Goal: Transaction & Acquisition: Purchase product/service

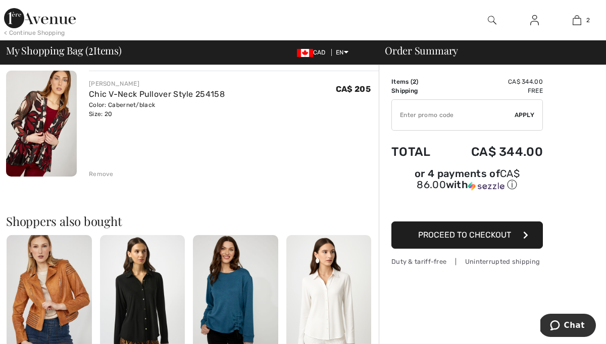
scroll to position [193, 0]
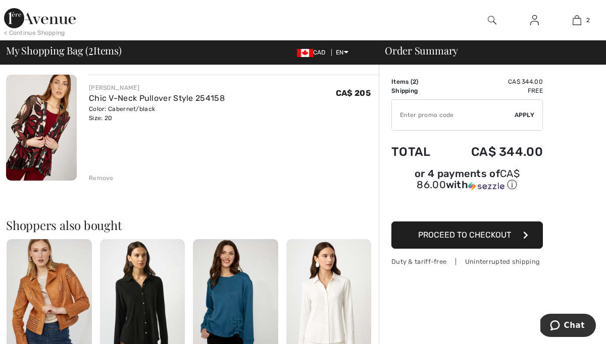
click at [464, 236] on span "Proceed to Checkout" at bounding box center [464, 235] width 93 height 10
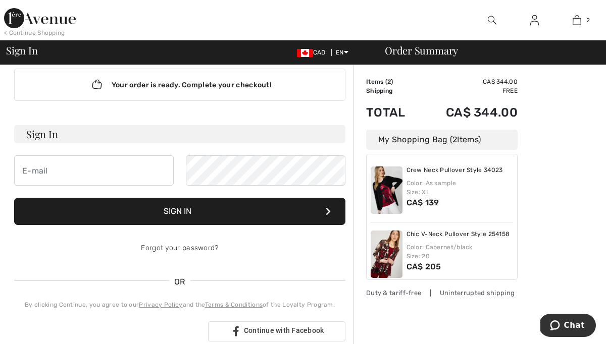
scroll to position [21, 0]
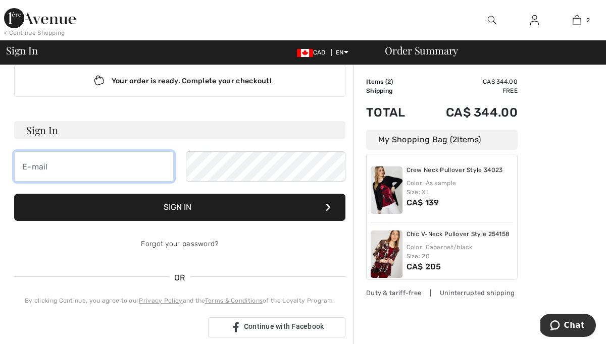
click at [50, 167] on input "email" at bounding box center [94, 166] width 160 height 30
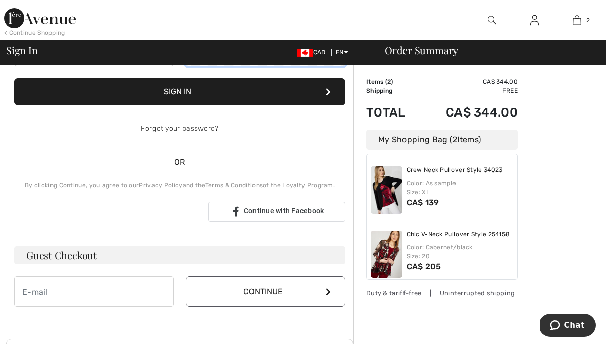
scroll to position [138, 0]
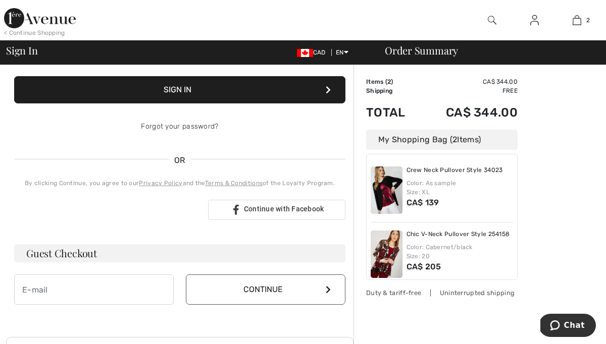
click at [74, 256] on h3 "Guest Checkout" at bounding box center [179, 253] width 331 height 18
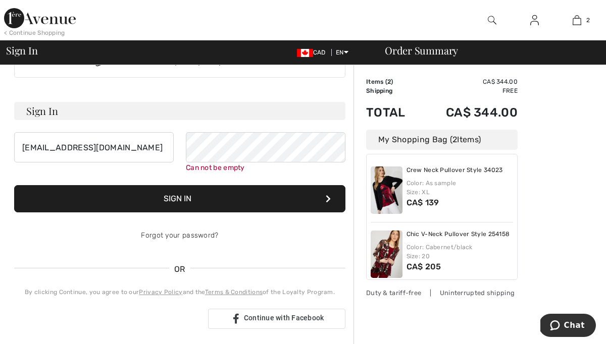
scroll to position [38, 0]
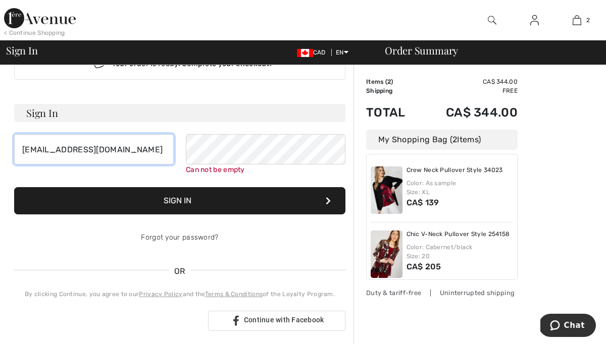
click at [106, 149] on input "docdave@onlink.net" at bounding box center [94, 149] width 160 height 30
type input "d"
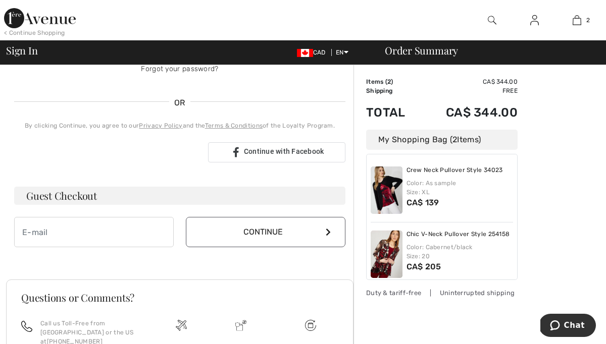
scroll to position [210, 0]
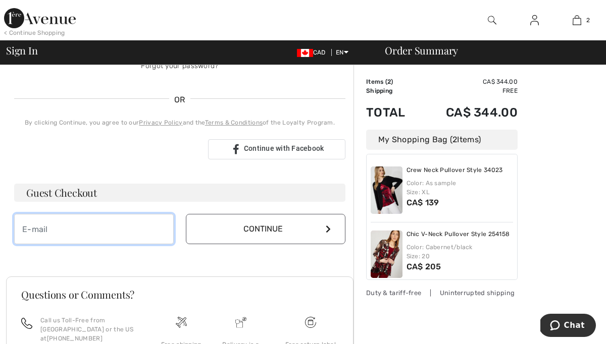
click at [27, 227] on input "email" at bounding box center [94, 229] width 160 height 30
type input "docdave@onlink.net"
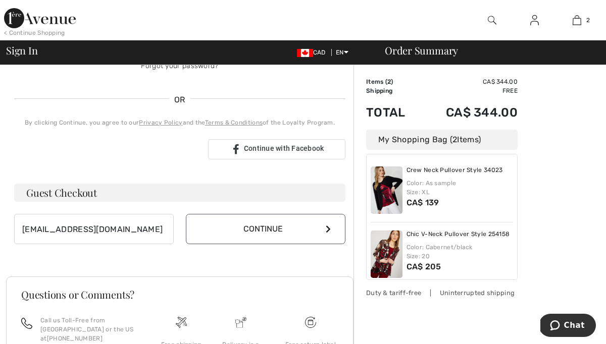
click at [319, 225] on button "Continue" at bounding box center [266, 229] width 160 height 30
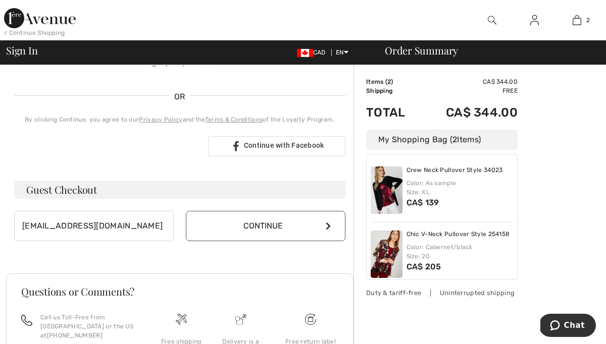
scroll to position [199, 0]
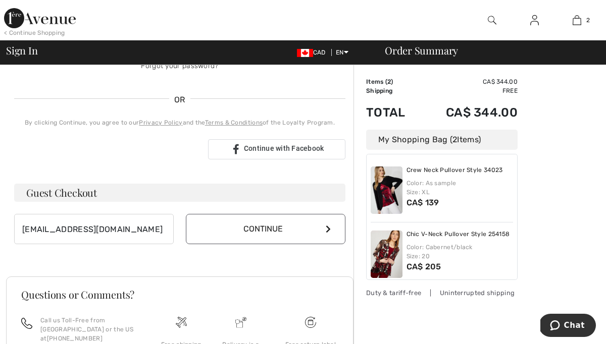
click at [272, 227] on button "Continue" at bounding box center [266, 229] width 160 height 30
click at [329, 228] on icon at bounding box center [328, 229] width 5 height 8
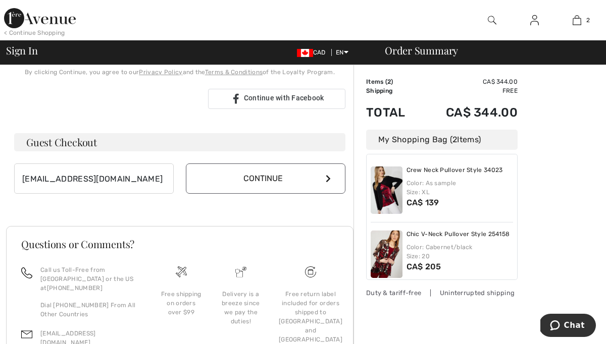
scroll to position [308, 0]
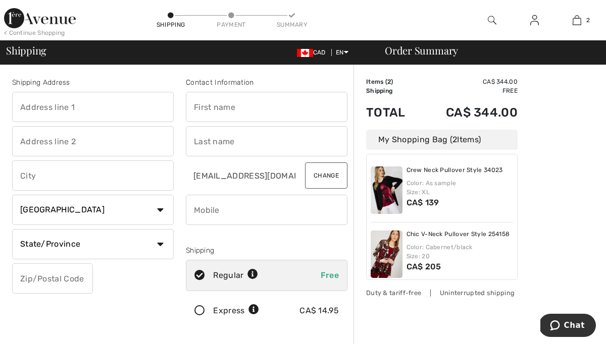
click at [195, 108] on input "text" at bounding box center [267, 107] width 162 height 30
type input "MARION"
type input "513 Box"
type input "162 Huston St. C/O Arnica Pharmacy"
type input "BURK'S FALLS"
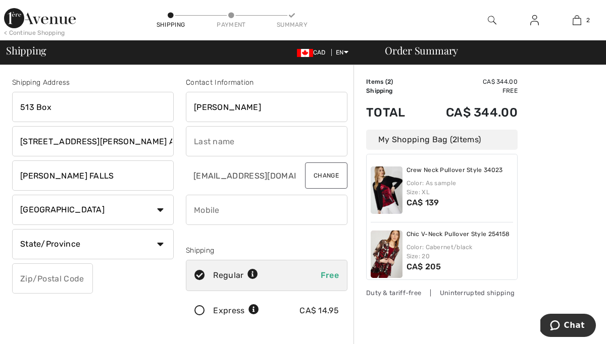
type input "P0A 1C0"
type input "DEMPSTER"
type input "7053822024"
type input "P0A1C0"
click at [159, 243] on select "State/Province Alberta British Columbia Manitoba New Brunswick Newfoundland and…" at bounding box center [93, 244] width 162 height 30
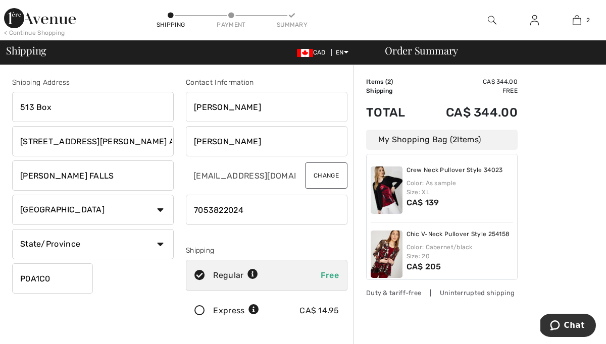
select select "ON"
click at [12, 229] on select "State/Province Alberta British Columbia Manitoba New Brunswick Newfoundland and…" at bounding box center [93, 244] width 162 height 30
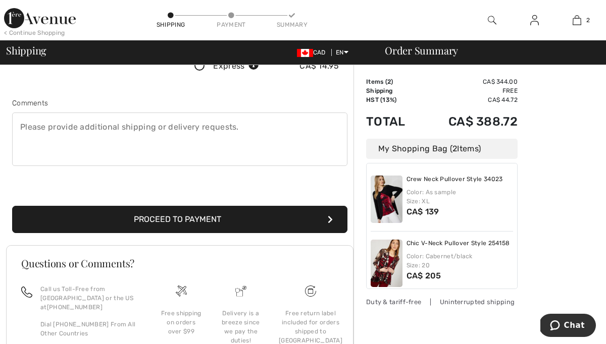
scroll to position [246, 0]
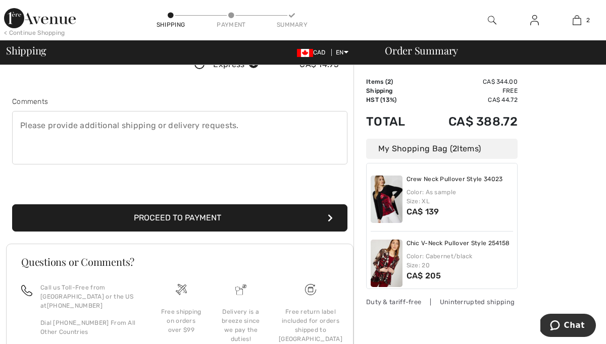
click at [274, 218] on button "Proceed to Payment" at bounding box center [179, 217] width 335 height 27
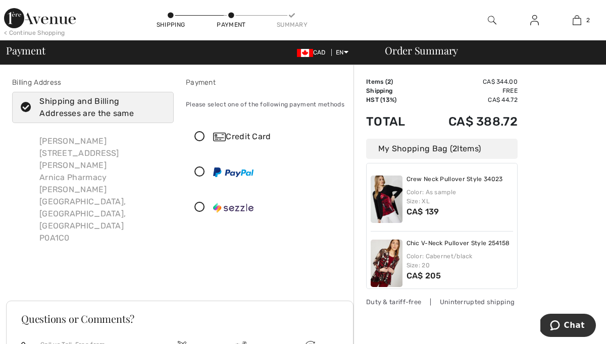
click at [200, 137] on icon at bounding box center [199, 137] width 27 height 11
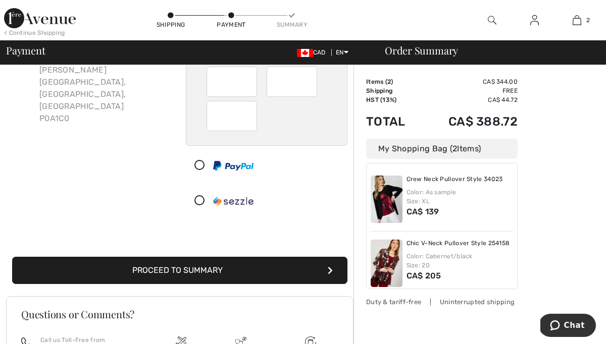
scroll to position [121, 0]
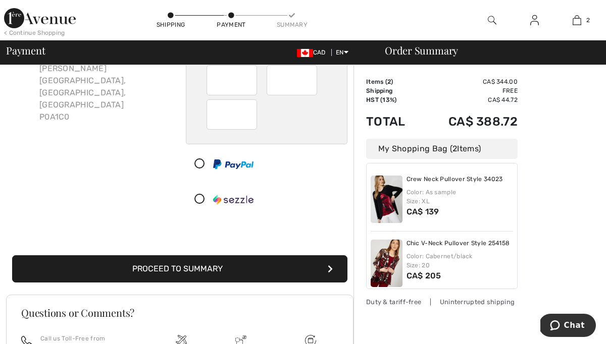
click at [259, 268] on button "Proceed to Summary" at bounding box center [179, 268] width 335 height 27
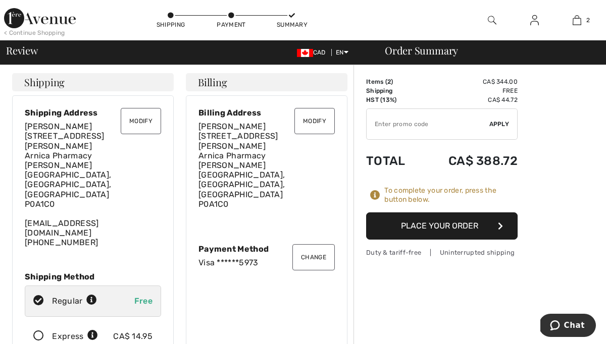
click at [446, 226] on button "Place Your Order" at bounding box center [441, 226] width 151 height 27
